Goal: Task Accomplishment & Management: Complete application form

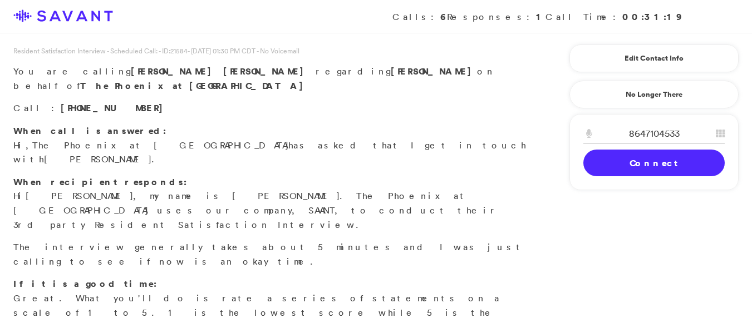
click at [620, 174] on link "Connect" at bounding box center [653, 163] width 141 height 27
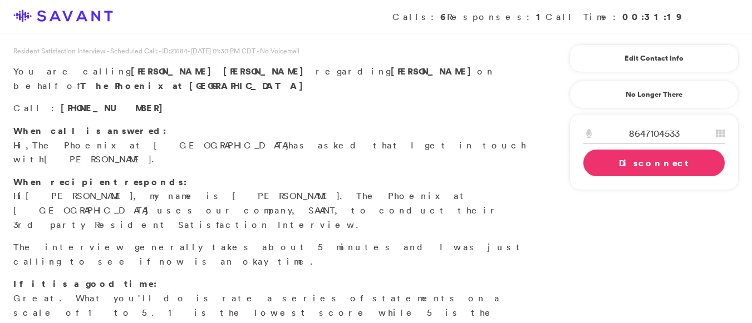
click at [622, 164] on link "Disconnect" at bounding box center [653, 163] width 141 height 27
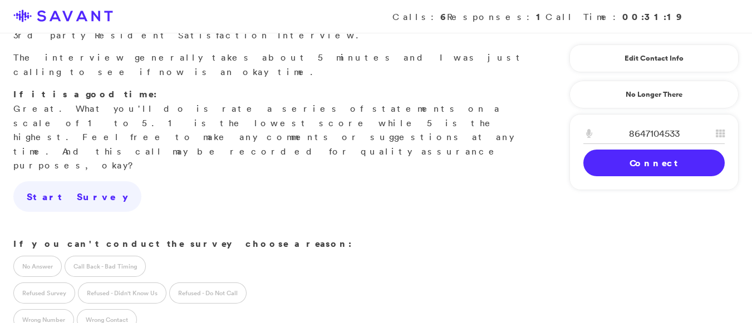
scroll to position [195, 0]
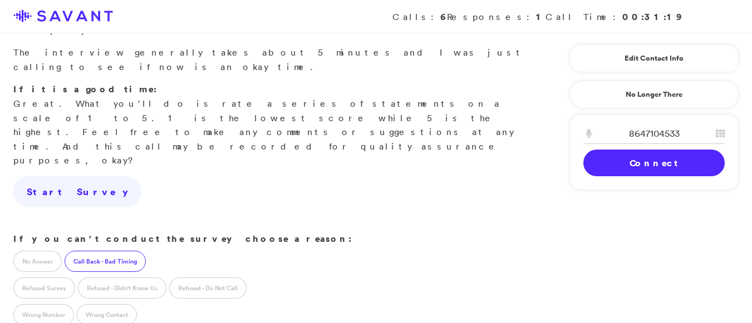
click at [93, 251] on label "Call Back - Bad Timing" at bounding box center [105, 261] width 81 height 21
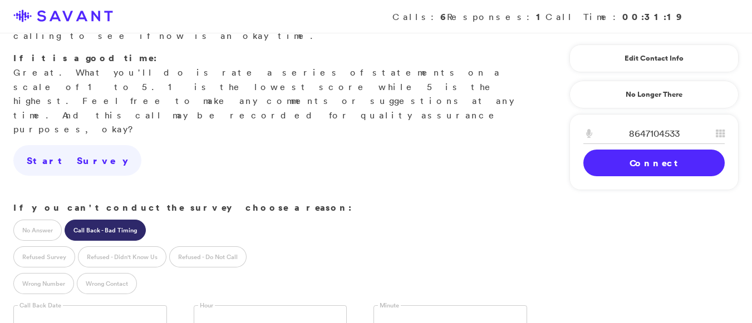
scroll to position [230, 0]
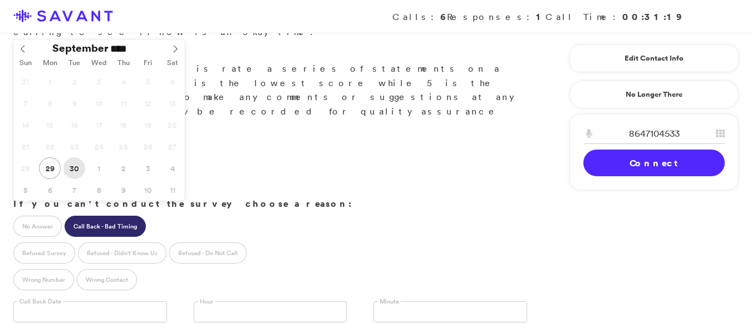
type input "**********"
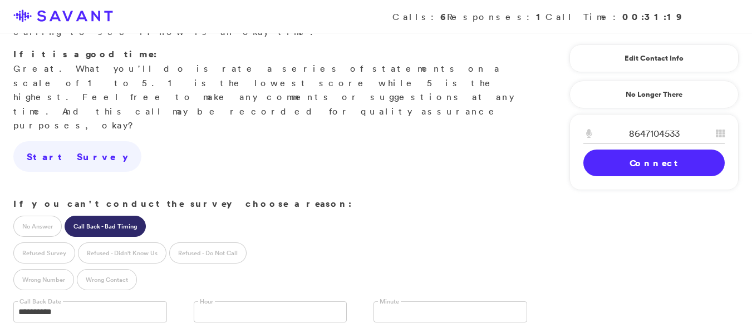
click at [205, 302] on input "text" at bounding box center [204, 312] width 10 height 21
click at [419, 302] on link at bounding box center [450, 312] width 154 height 21
click at [393, 302] on span "15" at bounding box center [442, 312] width 129 height 20
